Goal: Information Seeking & Learning: Check status

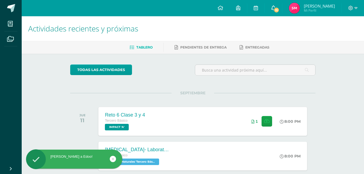
click at [276, 5] on icon at bounding box center [273, 7] width 4 height 5
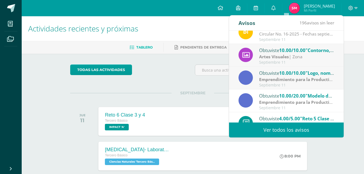
scroll to position [36, 0]
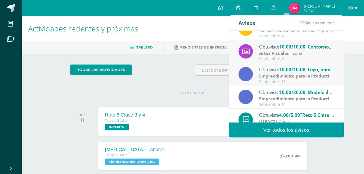
click at [305, 49] on span "10.00/10.00" at bounding box center [292, 47] width 26 height 6
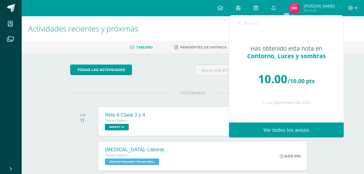
click at [248, 22] on span "Avisos" at bounding box center [250, 23] width 15 height 7
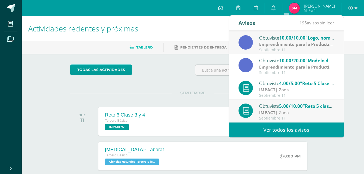
scroll to position [90, 0]
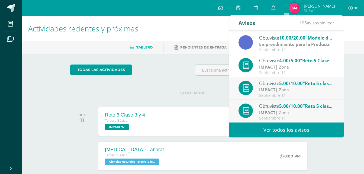
click at [283, 130] on link "Ver todos los avisos" at bounding box center [286, 130] width 115 height 15
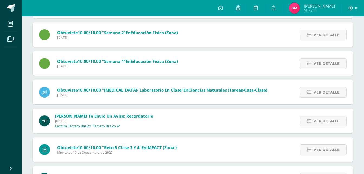
scroll to position [351, 0]
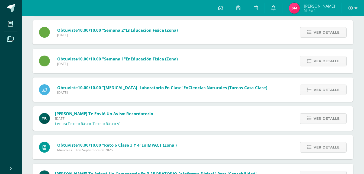
click at [276, 9] on icon at bounding box center [273, 7] width 4 height 5
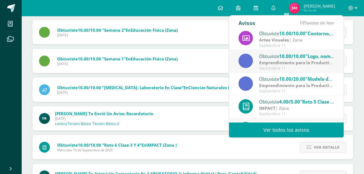
scroll to position [75, 0]
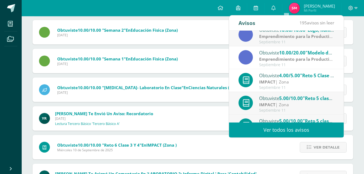
click at [304, 56] on strong "Emprendimiento para la Productividad" at bounding box center [300, 59] width 82 height 6
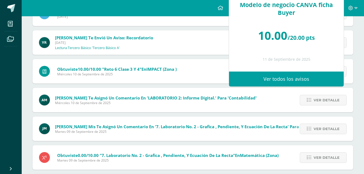
scroll to position [433, 0]
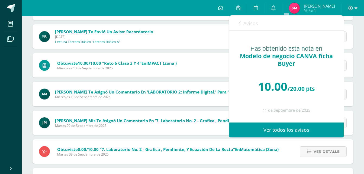
click at [12, 83] on ul "Mis cursos Archivos" at bounding box center [11, 89] width 22 height 146
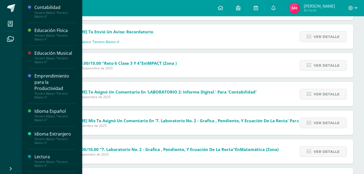
scroll to position [91, 0]
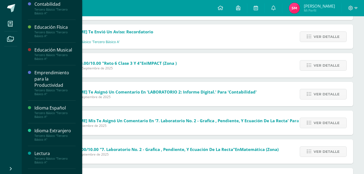
click at [49, 76] on div "Emprendimiento para la Productividad" at bounding box center [54, 79] width 41 height 19
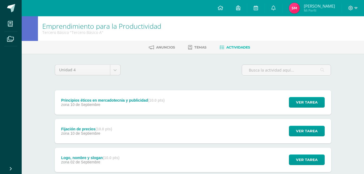
scroll to position [63, 0]
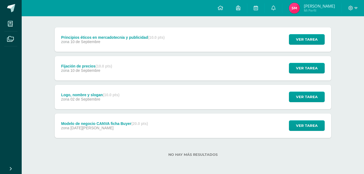
click at [184, 115] on div "Modelo de negocio CANVA ficha Buyer (20.0 pts) zona [DATE][PERSON_NAME] Ver tar…" at bounding box center [193, 126] width 276 height 24
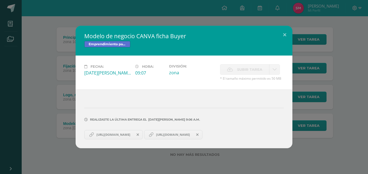
click at [133, 133] on span "[URL][DOMAIN_NAME]" at bounding box center [113, 135] width 39 height 4
click at [197, 137] on link "https://www.canva.com/design/DAGxOifw4zE/3TxXo5rATi9lCAD41jYuIw/edit?utm_conten…" at bounding box center [173, 134] width 59 height 9
click at [331, 92] on div "Modelo de negocio CANVA ficha Buyer Emprendimiento para la Productividad Fecha:…" at bounding box center [184, 87] width 364 height 123
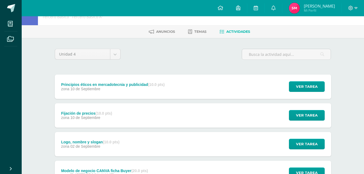
scroll to position [0, 0]
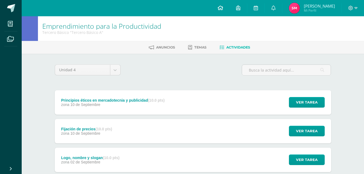
click at [230, 11] on link at bounding box center [220, 8] width 18 height 16
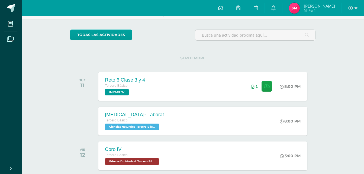
scroll to position [39, 0]
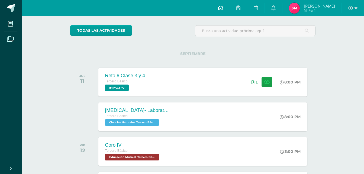
click at [230, 8] on link at bounding box center [220, 8] width 18 height 16
click at [300, 4] on img at bounding box center [294, 8] width 11 height 11
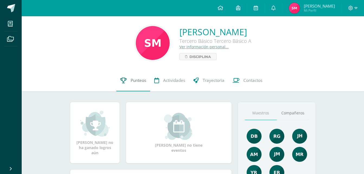
click at [134, 79] on span "Punteos" at bounding box center [138, 81] width 15 height 6
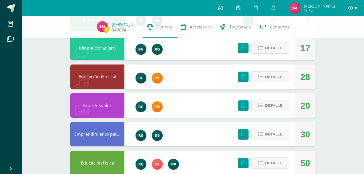
scroll to position [366, 0]
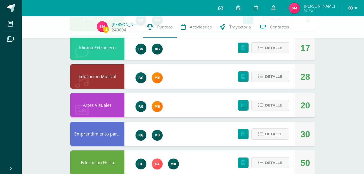
click at [282, 8] on link at bounding box center [273, 8] width 17 height 16
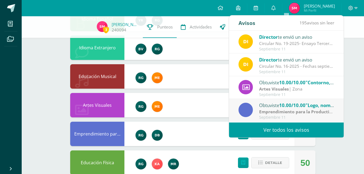
click at [298, 81] on span "10.00/10.00" at bounding box center [292, 82] width 26 height 6
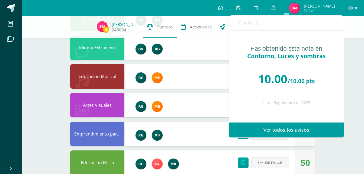
click at [243, 24] on link "Avisos" at bounding box center [249, 22] width 20 height 15
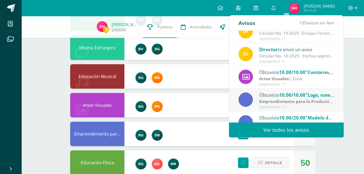
scroll to position [12, 0]
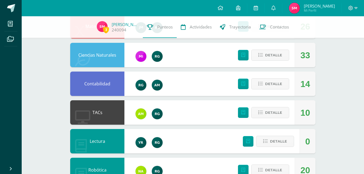
scroll to position [120, 0]
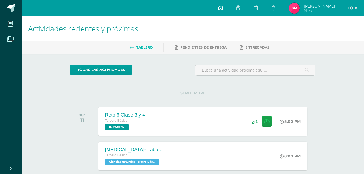
click at [223, 9] on icon at bounding box center [220, 7] width 5 height 5
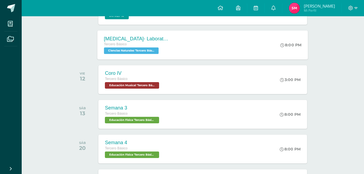
scroll to position [109, 0]
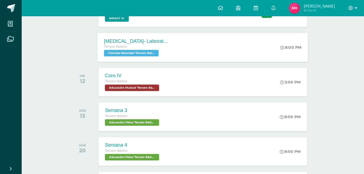
click at [225, 41] on div "[MEDICAL_DATA]- Laboratorio en clase Tercero Básico Ciencias Naturales 'Tercero…" at bounding box center [203, 47] width 211 height 29
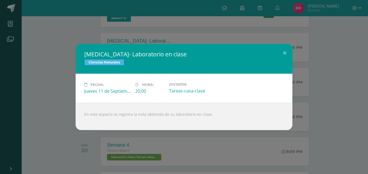
click at [64, 61] on div "[MEDICAL_DATA]- Laboratorio en clase Ciencias Naturales Fecha: [DATE] Hora: 20:…" at bounding box center [184, 87] width 364 height 86
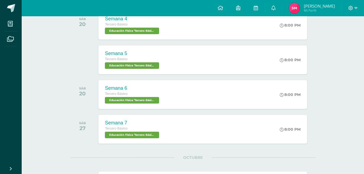
scroll to position [292, 0]
